Goal: Entertainment & Leisure: Consume media (video, audio)

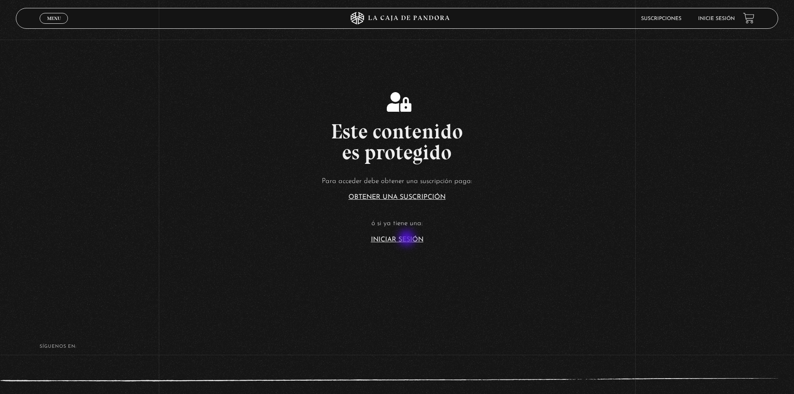
click at [407, 239] on link "Iniciar Sesión" at bounding box center [397, 239] width 52 height 7
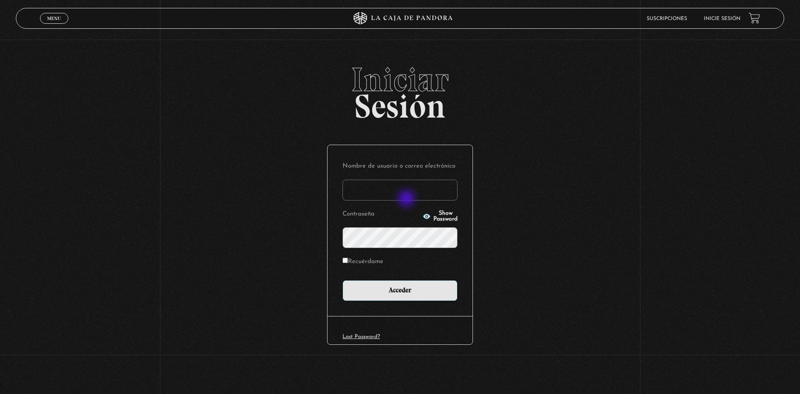
click at [410, 196] on input "Nombre de usuario o correo electrónico" at bounding box center [399, 190] width 115 height 21
type input "esconstruccion@gmail.com"
click at [342, 280] on input "Acceder" at bounding box center [399, 290] width 115 height 21
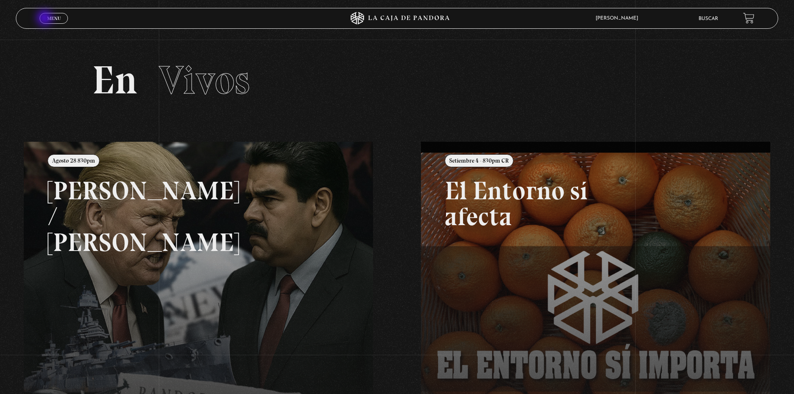
click at [46, 19] on link "Menu Cerrar" at bounding box center [54, 18] width 28 height 11
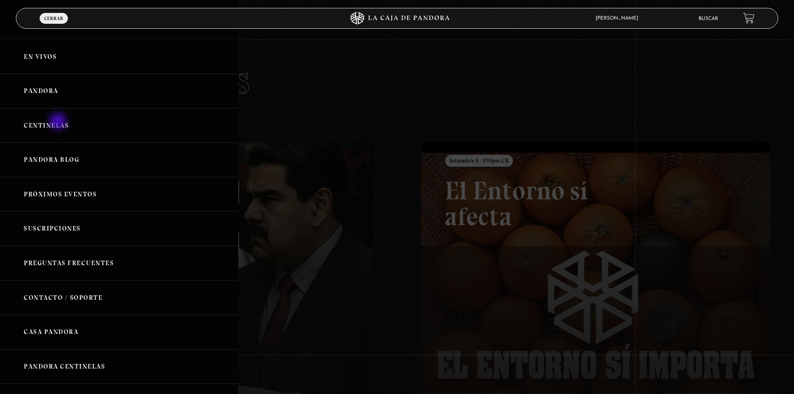
click at [59, 122] on link "Centinelas" at bounding box center [119, 125] width 238 height 35
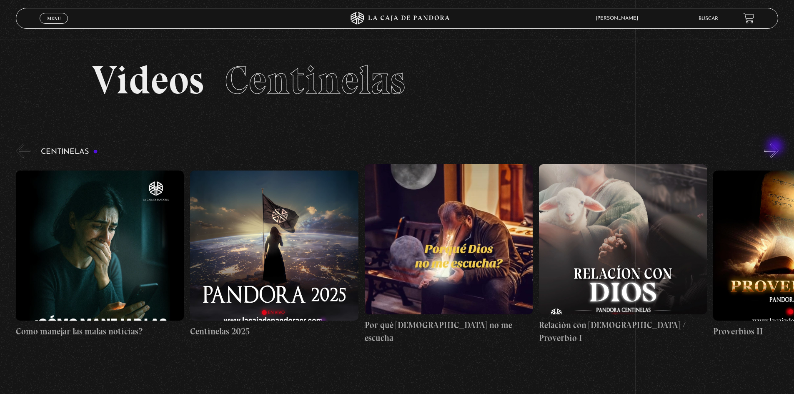
click at [776, 149] on button "»" at bounding box center [771, 150] width 15 height 15
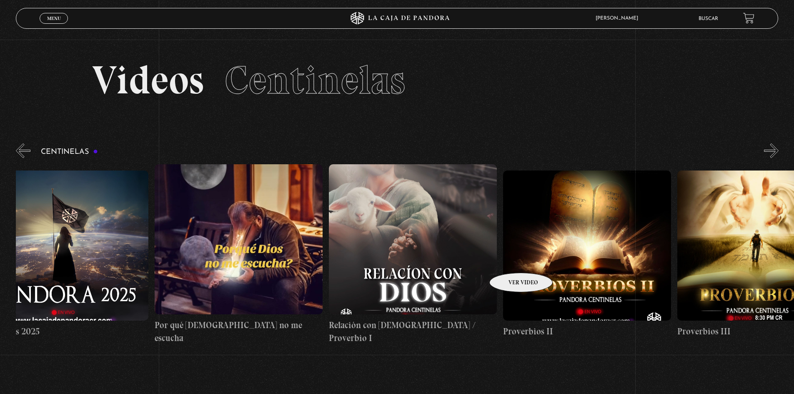
drag, startPoint x: 732, startPoint y: 247, endPoint x: 251, endPoint y: 286, distance: 482.8
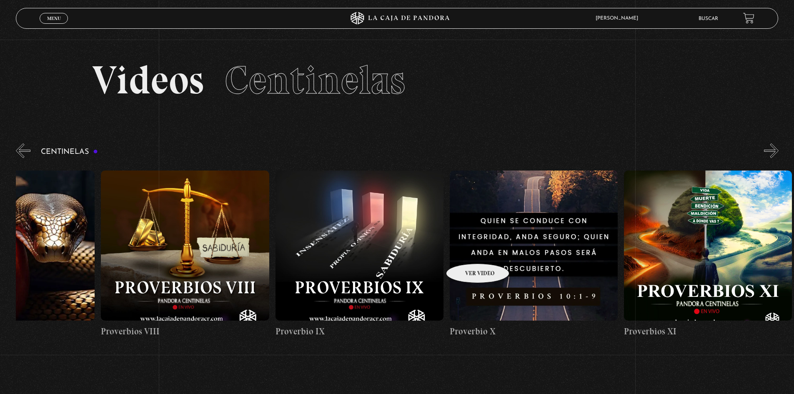
drag, startPoint x: 445, startPoint y: 253, endPoint x: 237, endPoint y: 277, distance: 209.7
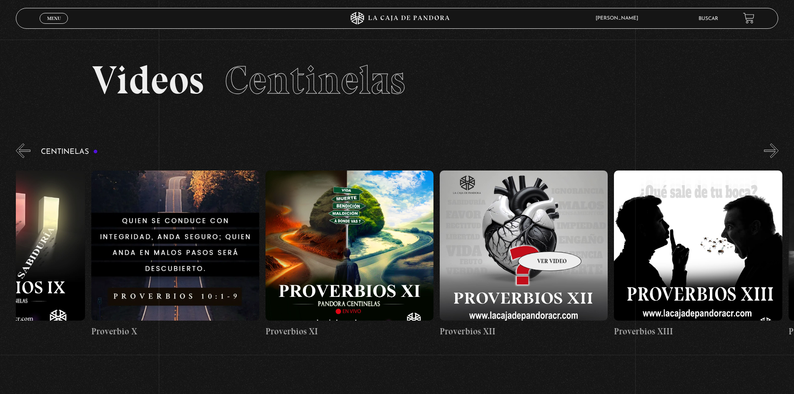
drag, startPoint x: 544, startPoint y: 238, endPoint x: 452, endPoint y: 218, distance: 94.2
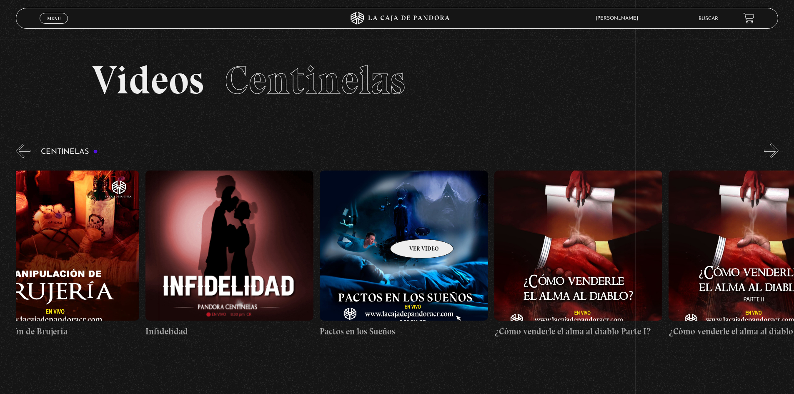
scroll to position [0, 4418]
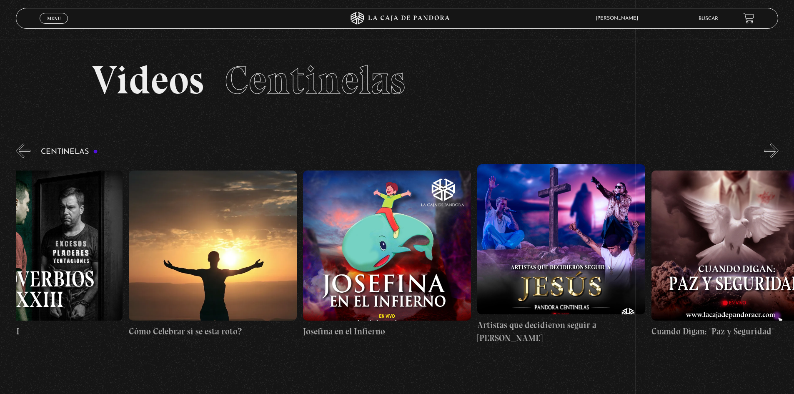
drag, startPoint x: 608, startPoint y: 212, endPoint x: 800, endPoint y: 182, distance: 194.0
click at [793, 182] on html "ingresar al sitio Ver Video Más Información Solicitar Por favor coloque su disp…" at bounding box center [397, 272] width 794 height 545
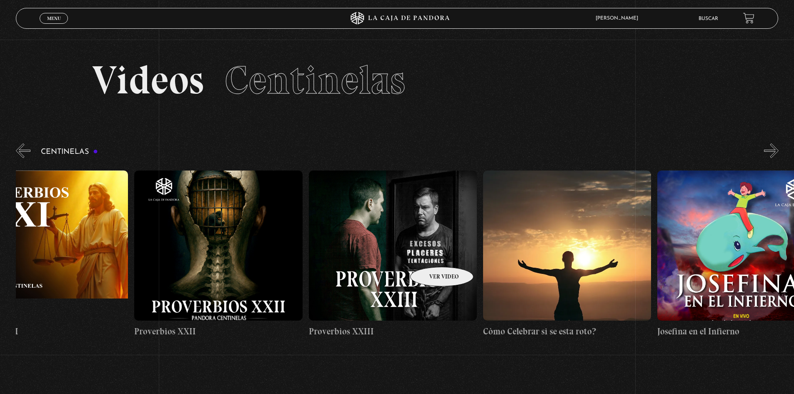
scroll to position [0, 3912]
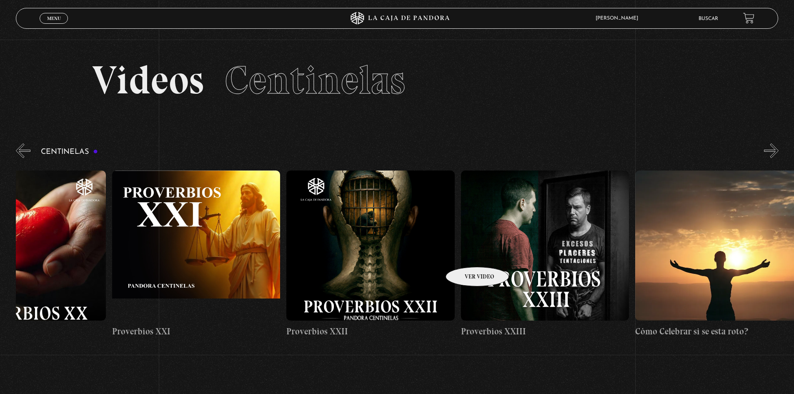
drag, startPoint x: 365, startPoint y: 261, endPoint x: 466, endPoint y: 254, distance: 101.5
click at [408, 270] on figure at bounding box center [370, 245] width 168 height 150
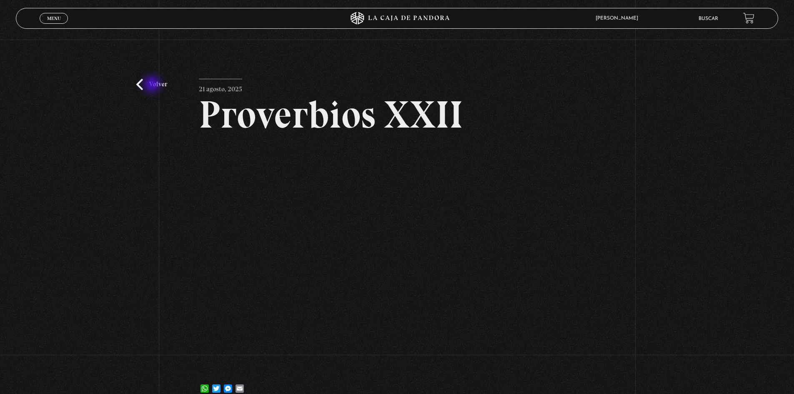
click at [153, 85] on link "Volver" at bounding box center [151, 84] width 31 height 11
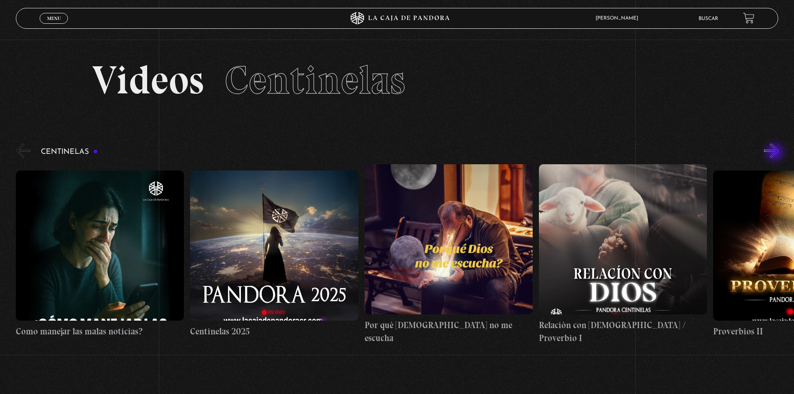
click at [775, 153] on button "»" at bounding box center [771, 150] width 15 height 15
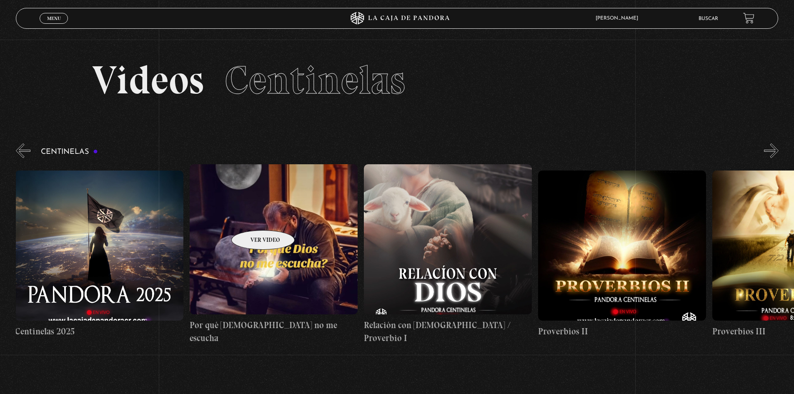
drag, startPoint x: 677, startPoint y: 212, endPoint x: 111, endPoint y: 224, distance: 565.9
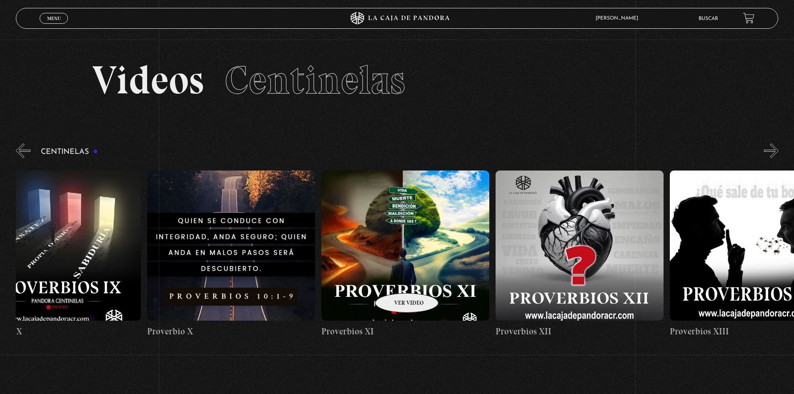
drag, startPoint x: 379, startPoint y: 282, endPoint x: 140, endPoint y: 292, distance: 239.4
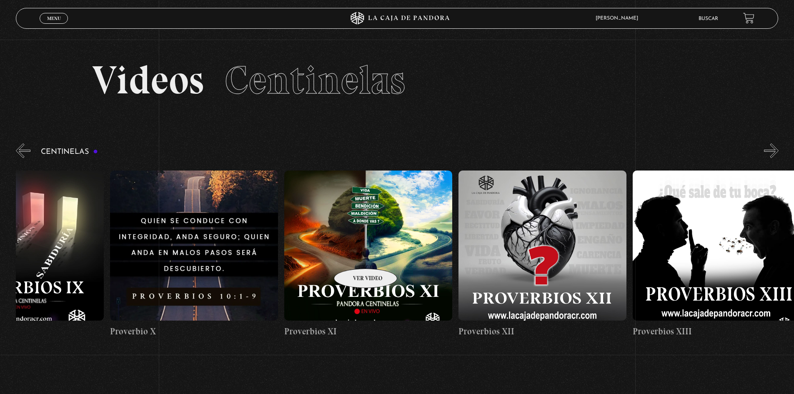
drag, startPoint x: 317, startPoint y: 258, endPoint x: 292, endPoint y: 260, distance: 25.5
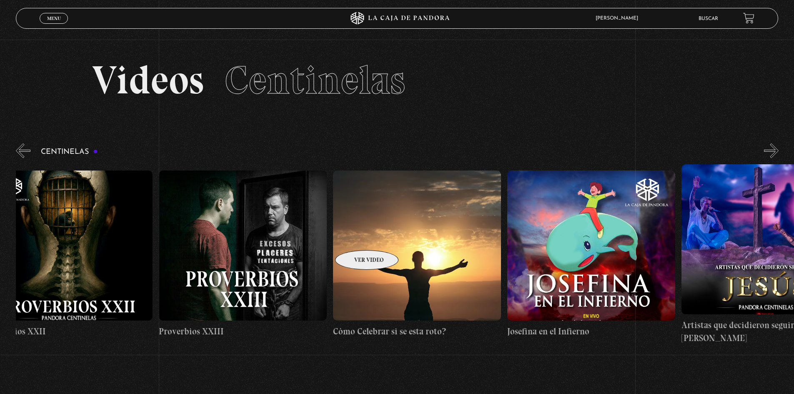
scroll to position [0, 3974]
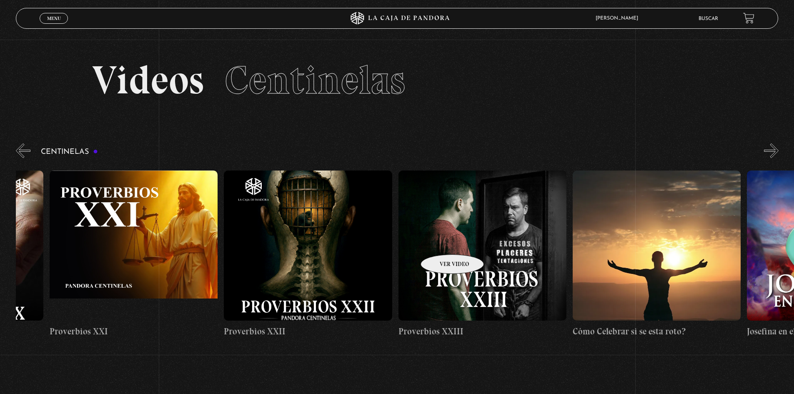
drag, startPoint x: 568, startPoint y: 248, endPoint x: 441, endPoint y: 242, distance: 126.8
click at [442, 241] on figure at bounding box center [482, 245] width 168 height 150
